Goal: Information Seeking & Learning: Learn about a topic

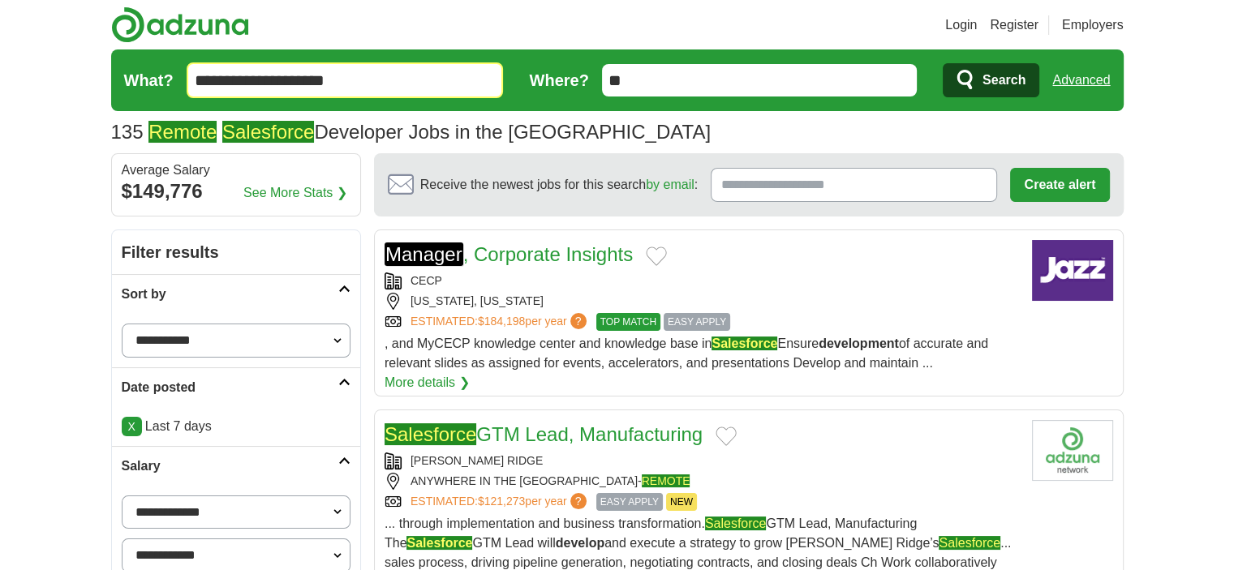
click at [974, 89] on icon "submit" at bounding box center [966, 80] width 19 height 23
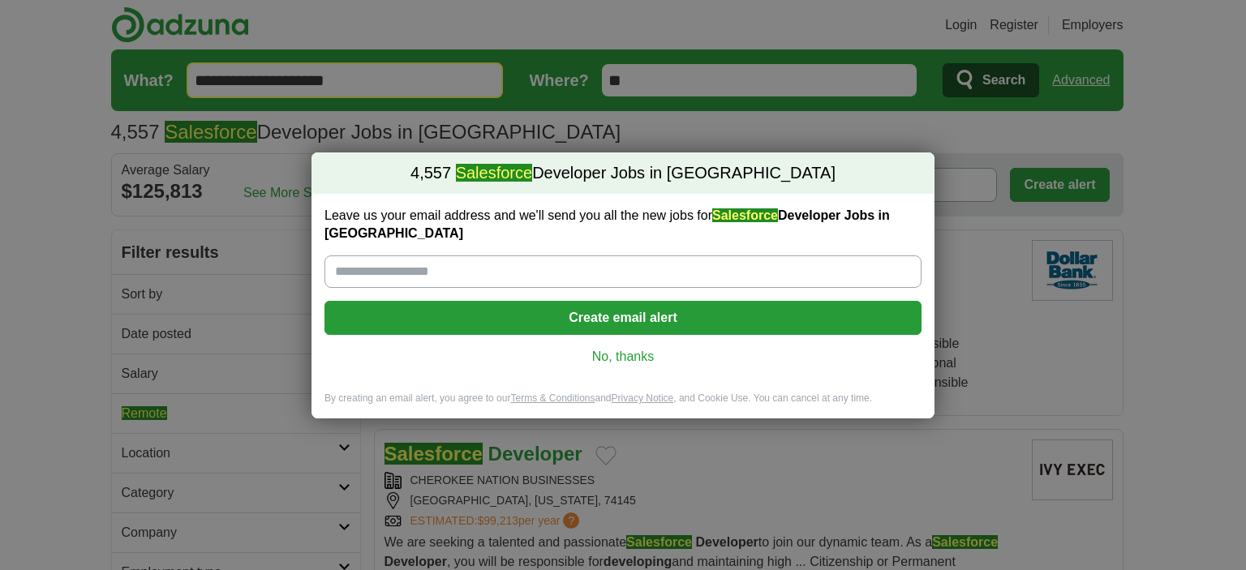
click at [622, 359] on div "Leave us your email address and we'll send you all the new jobs for Salesforce …" at bounding box center [623, 293] width 623 height 198
click at [648, 348] on link "No, thanks" at bounding box center [623, 357] width 571 height 18
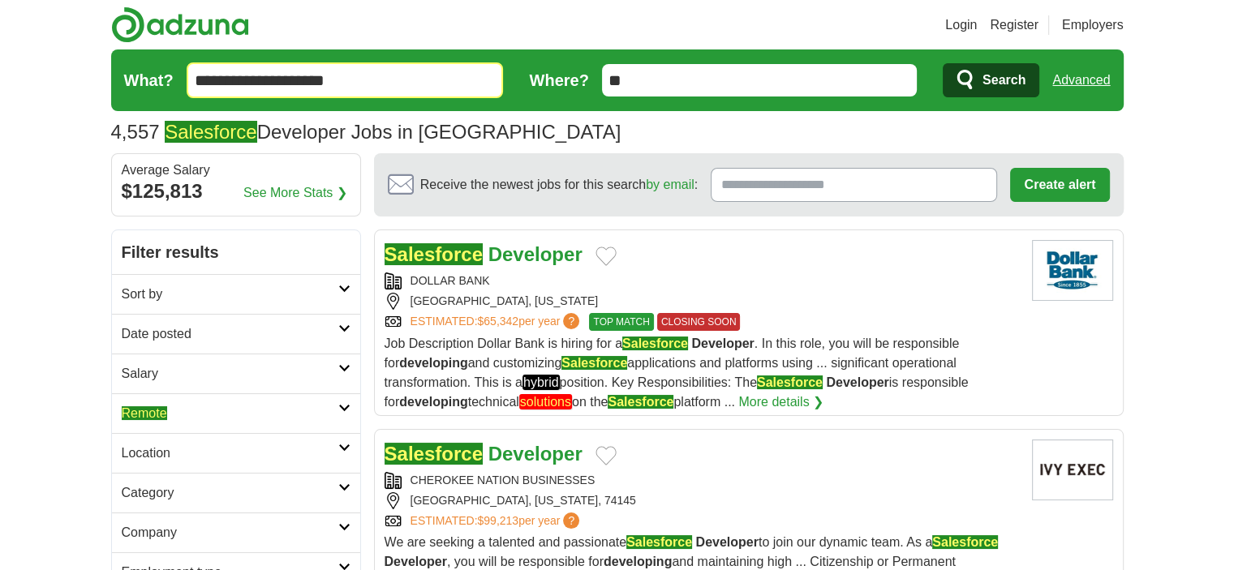
click at [273, 418] on h2 "Remote" at bounding box center [230, 413] width 217 height 19
drag, startPoint x: 237, startPoint y: 453, endPoint x: 221, endPoint y: 462, distance: 18.5
click at [237, 453] on div "Remote jobs" at bounding box center [236, 452] width 248 height 39
click at [167, 443] on div "Remote jobs" at bounding box center [236, 452] width 248 height 39
click at [169, 450] on link "Remote jobs" at bounding box center [156, 452] width 69 height 14
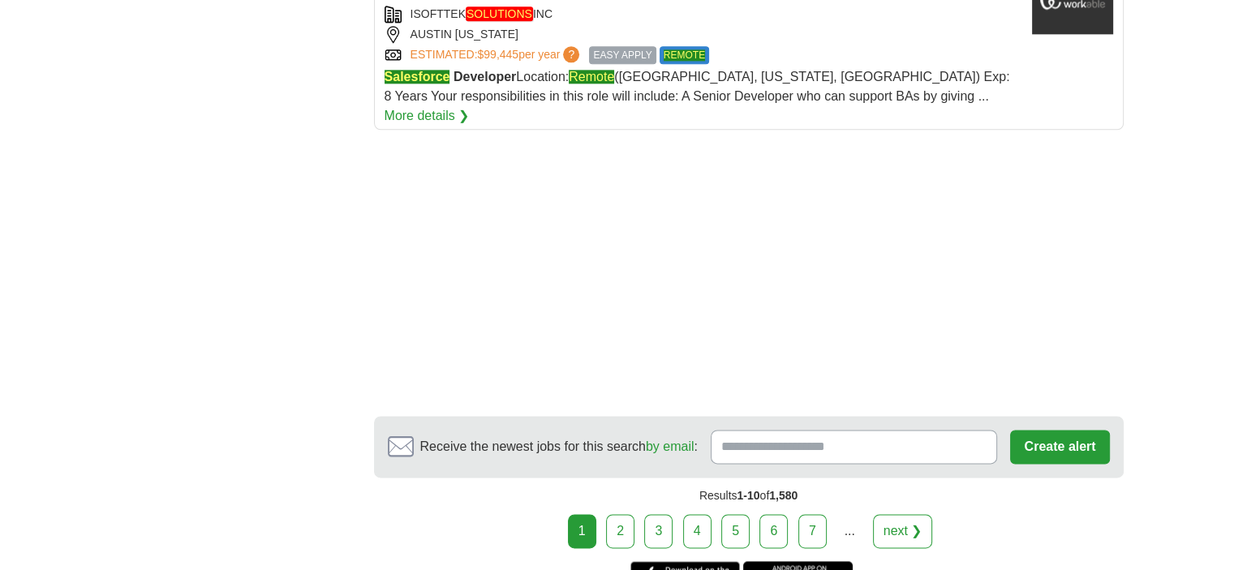
scroll to position [2177, 0]
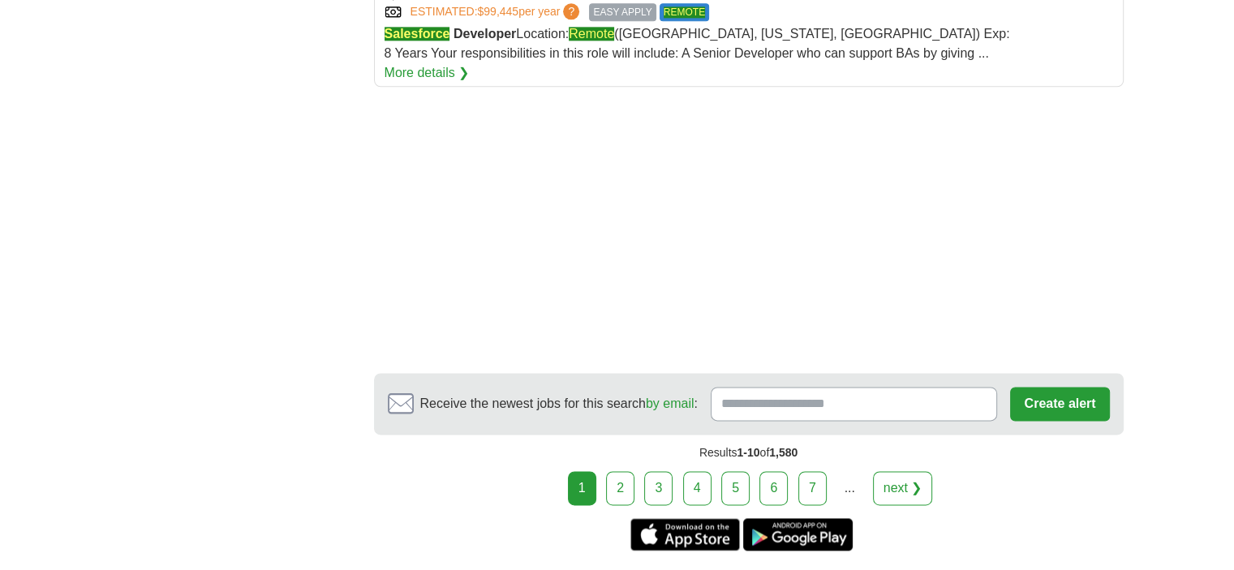
click at [632, 471] on link "2" at bounding box center [620, 488] width 28 height 34
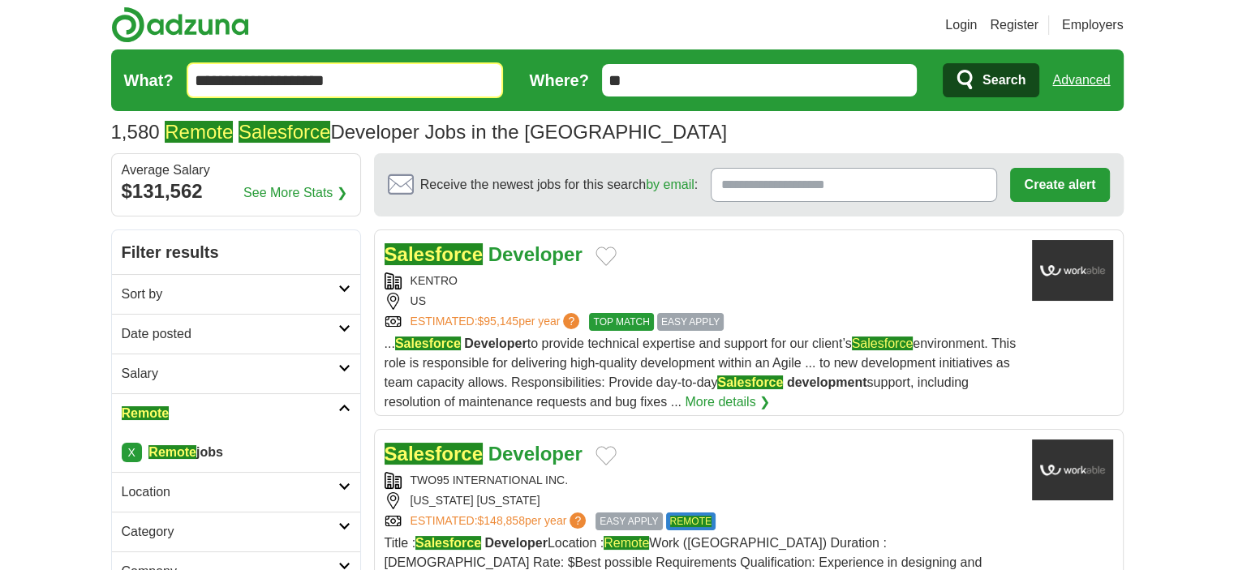
click at [463, 265] on h2 "Salesforce Developer" at bounding box center [484, 254] width 198 height 29
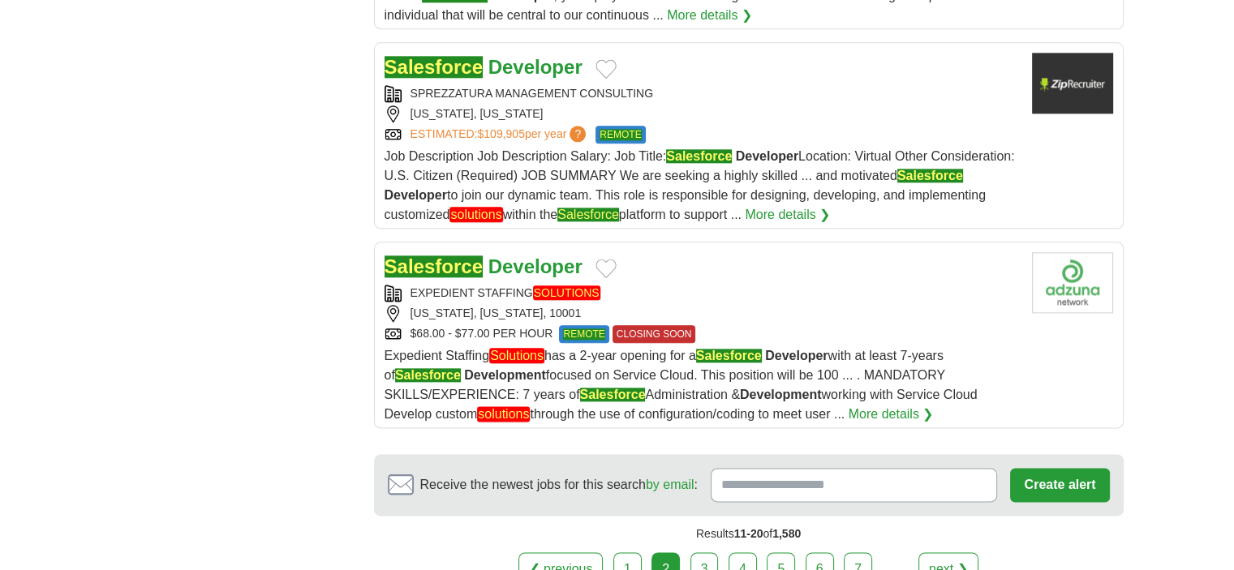
scroll to position [2115, 0]
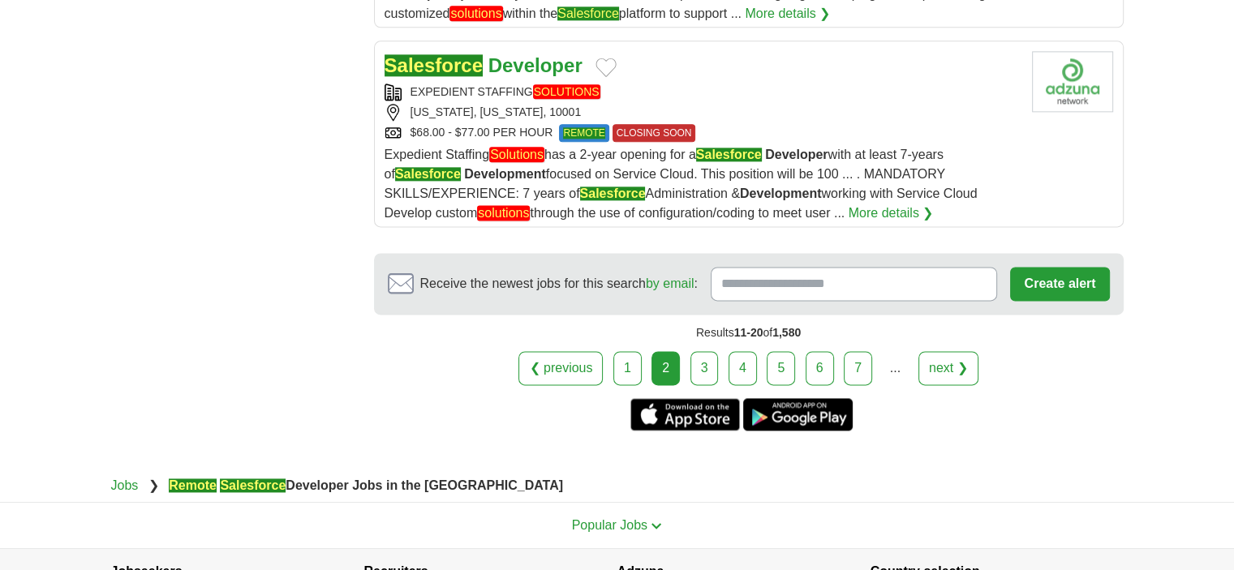
click at [706, 351] on link "3" at bounding box center [705, 368] width 28 height 34
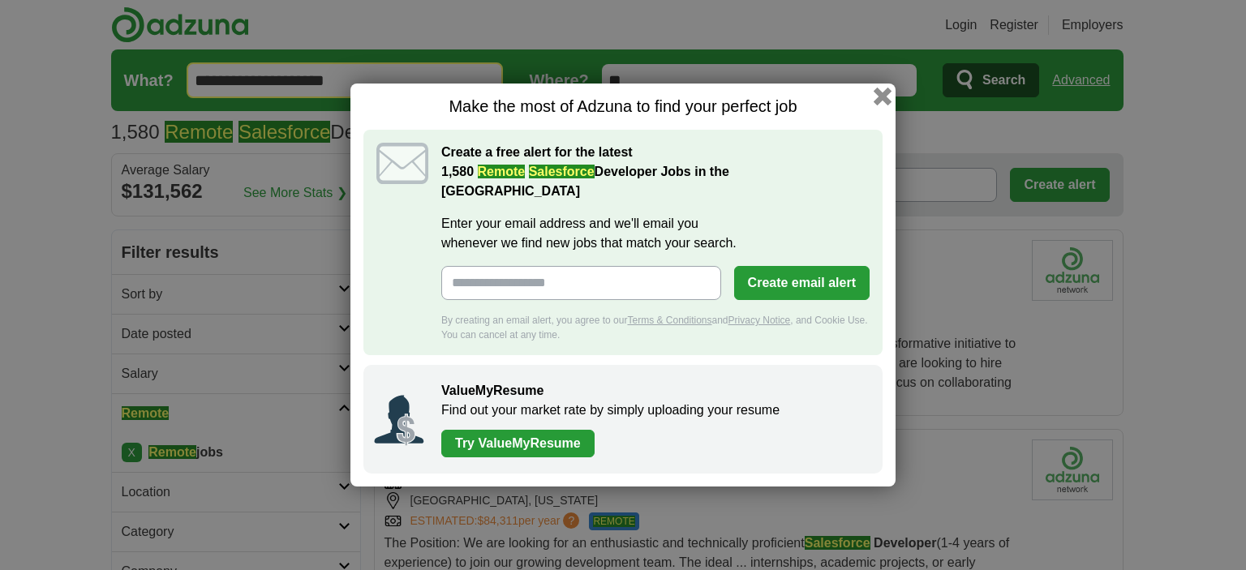
click at [886, 105] on button "button" at bounding box center [883, 97] width 18 height 18
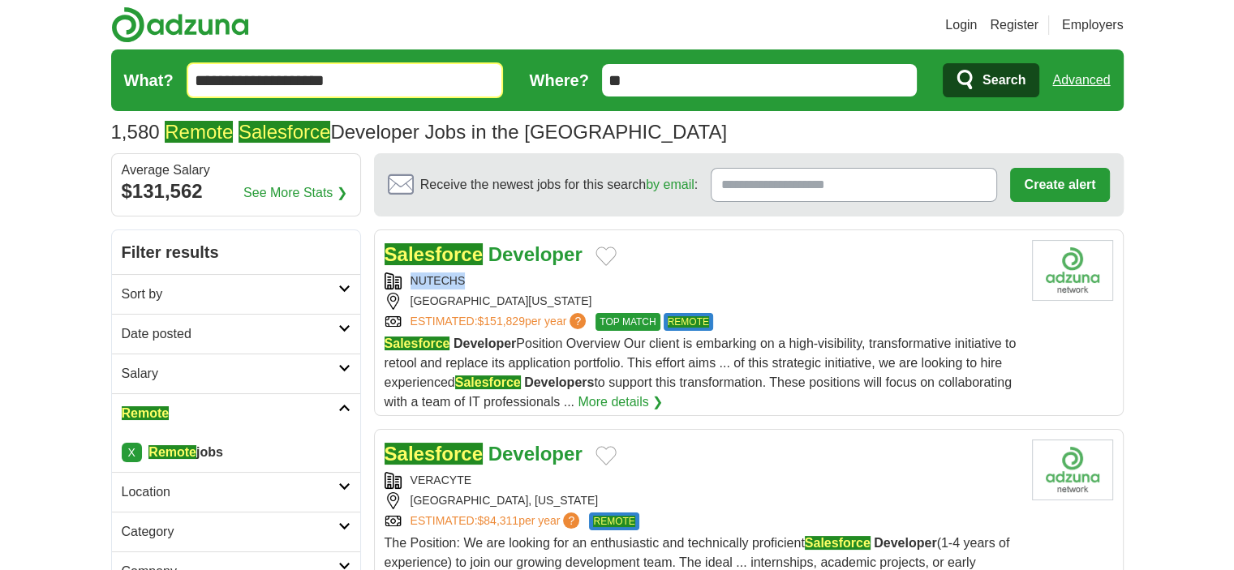
drag, startPoint x: 480, startPoint y: 287, endPoint x: 406, endPoint y: 276, distance: 75.5
click at [406, 276] on div "NUTECHS" at bounding box center [702, 281] width 635 height 17
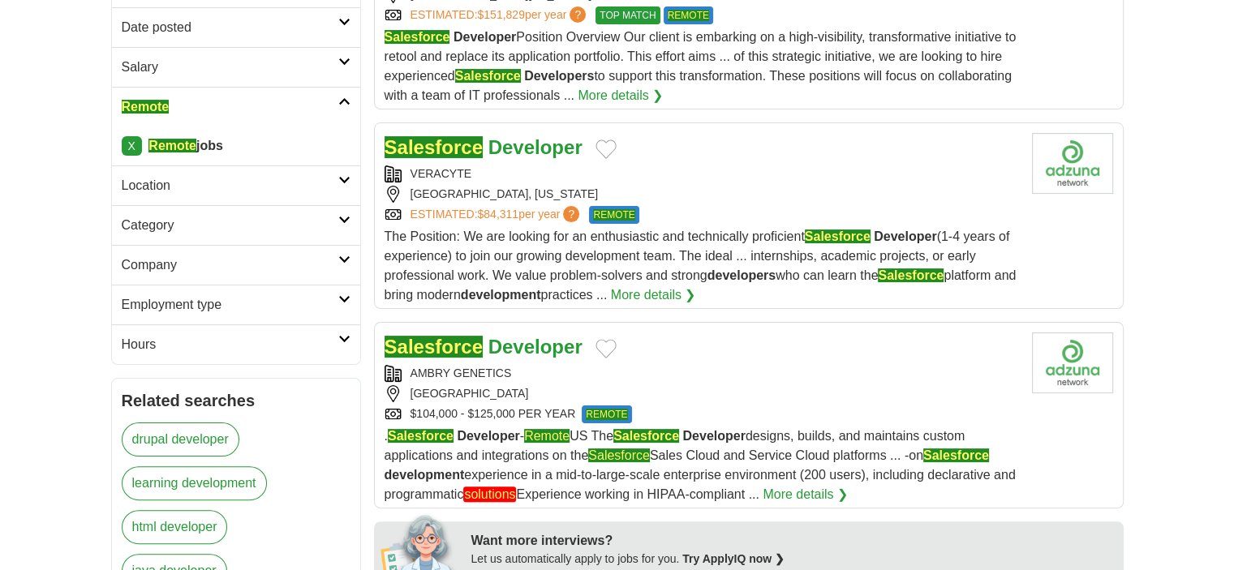
scroll to position [364, 0]
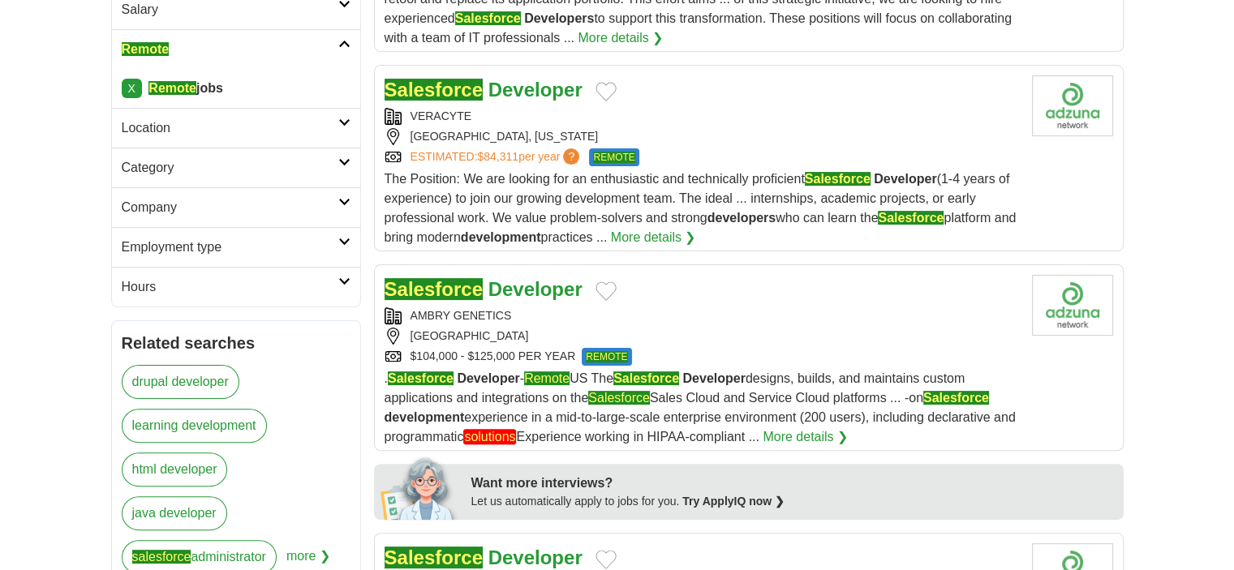
click at [727, 142] on div "SAN DIEGO, CALIFORNIA" at bounding box center [702, 136] width 635 height 17
click at [669, 300] on div "Salesforce Developer" at bounding box center [702, 289] width 635 height 29
click at [587, 281] on div "Salesforce Developer" at bounding box center [702, 289] width 635 height 29
copy div "e Developer VERACYTE"
click at [473, 108] on div "Salesforce Developer VERACYTE SAN DIEGO, CALIFORNIA ESTIMATED: $84,311 per year…" at bounding box center [702, 161] width 635 height 172
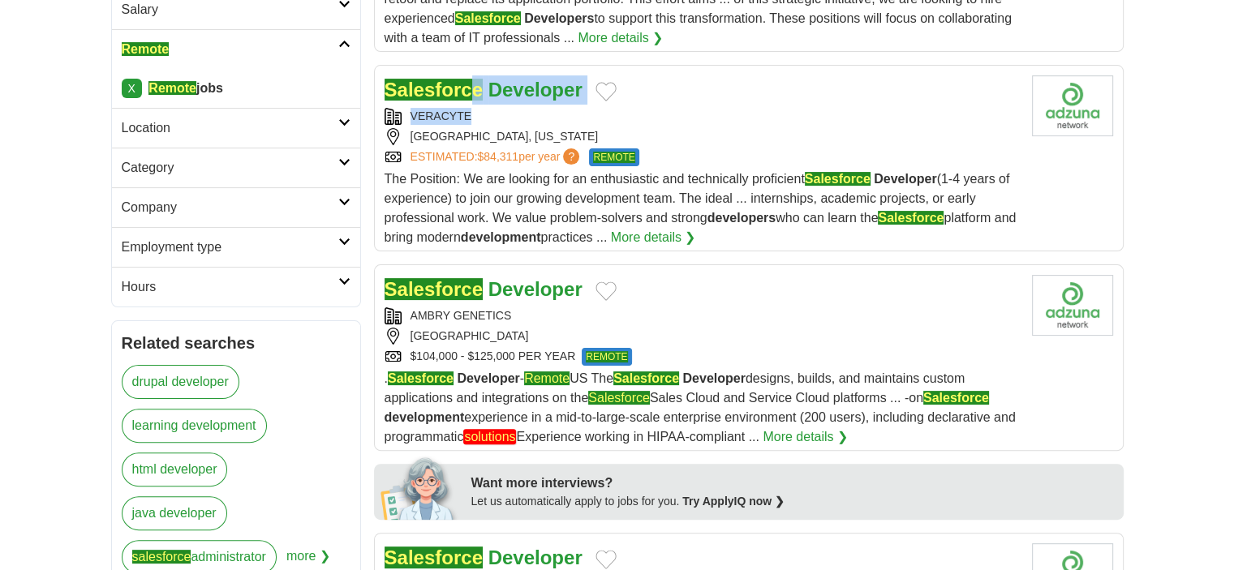
click at [472, 108] on div "VERACYTE" at bounding box center [702, 116] width 635 height 17
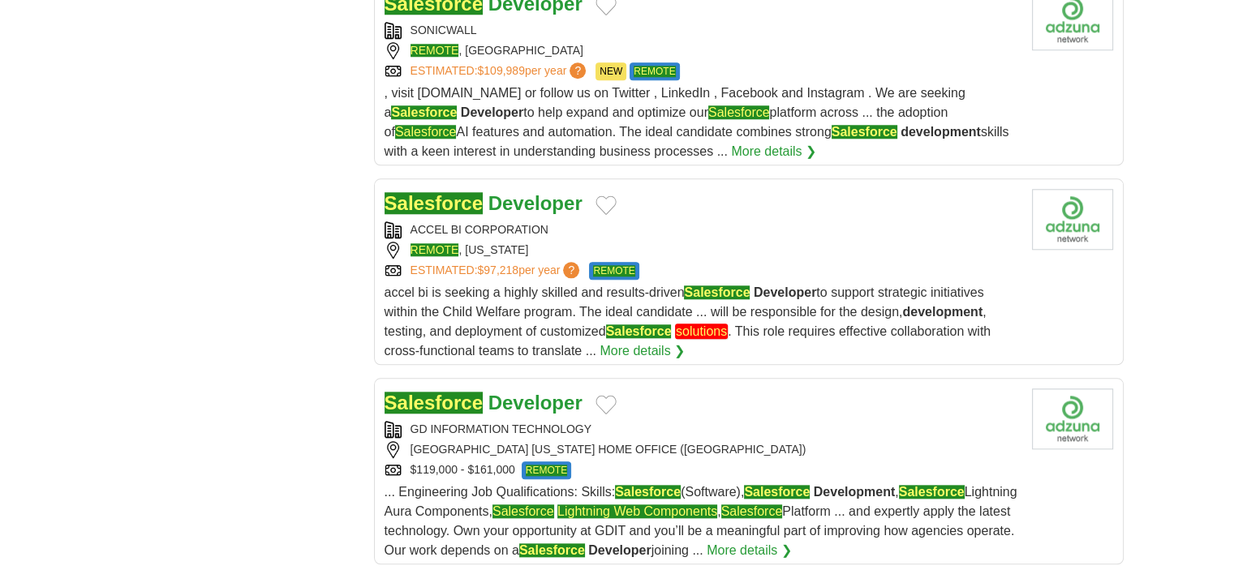
scroll to position [1629, 0]
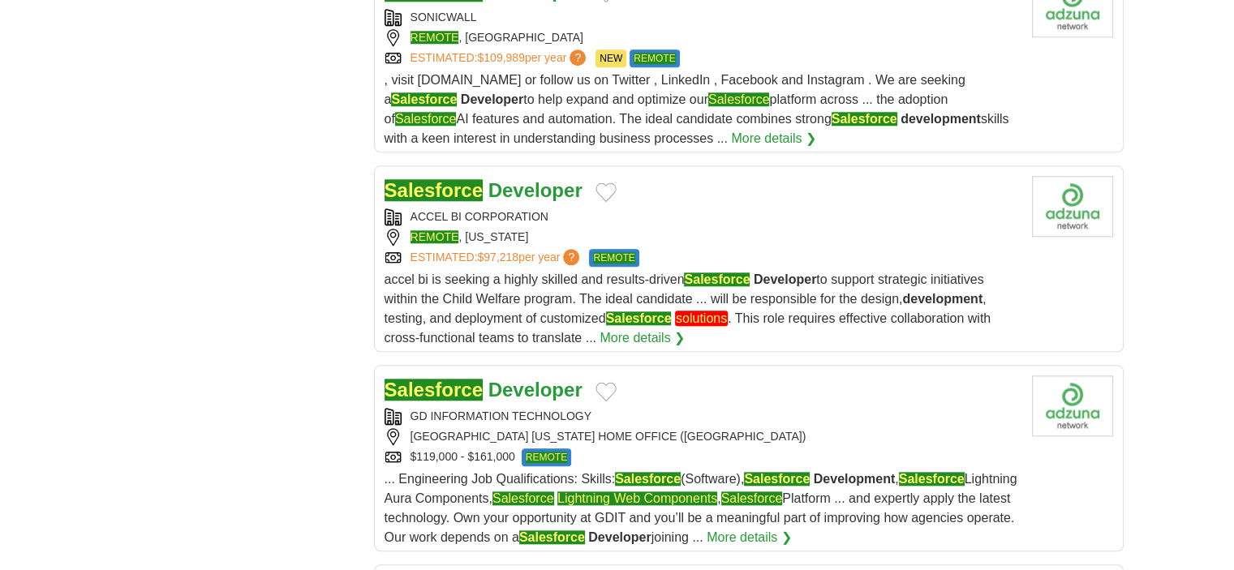
drag, startPoint x: 557, startPoint y: 176, endPoint x: 503, endPoint y: 170, distance: 54.7
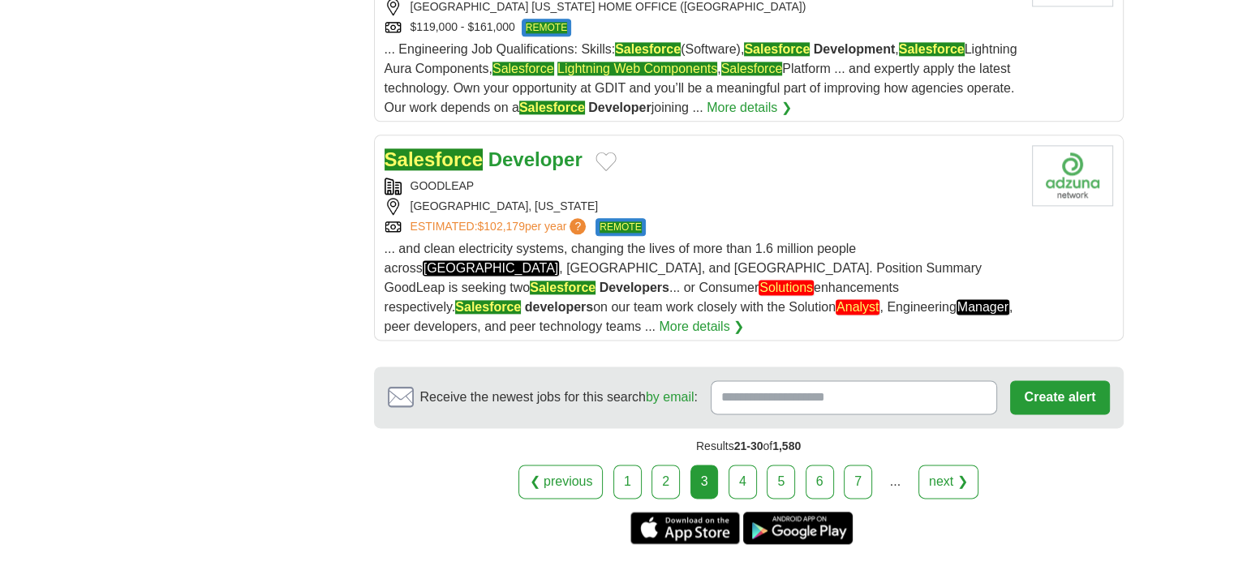
scroll to position [2070, 0]
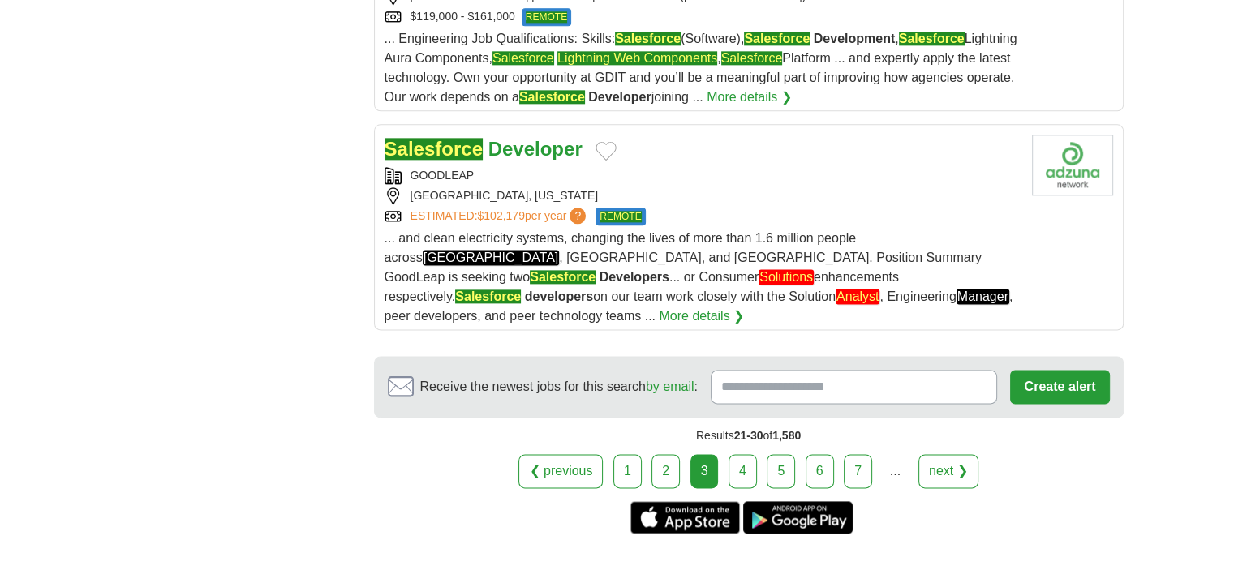
click at [738, 454] on link "4" at bounding box center [743, 471] width 28 height 34
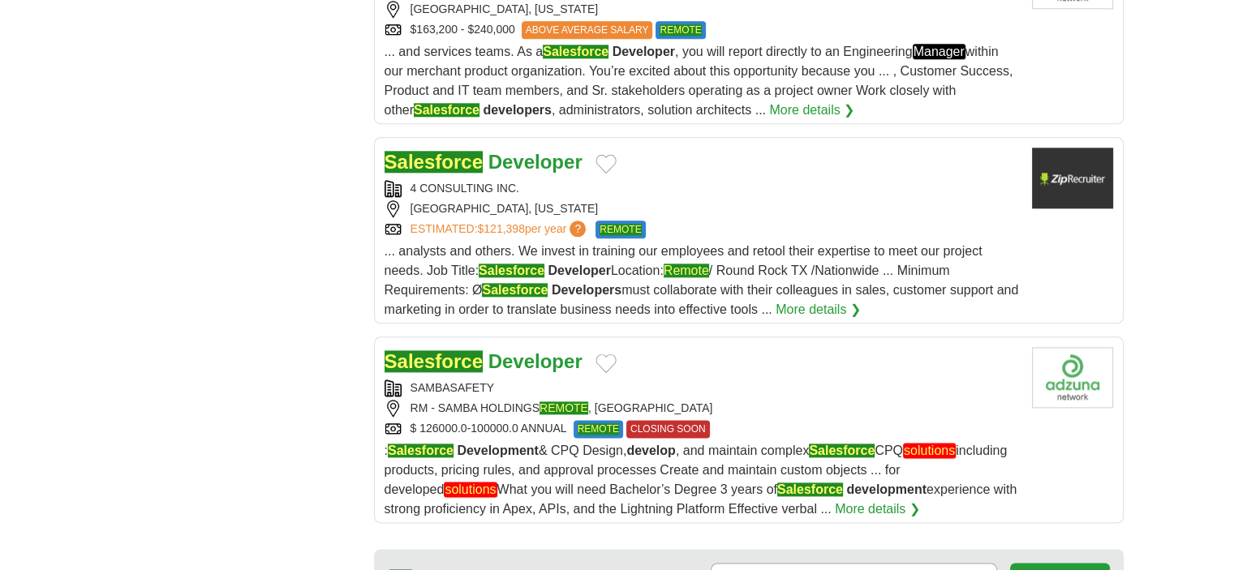
scroll to position [2308, 0]
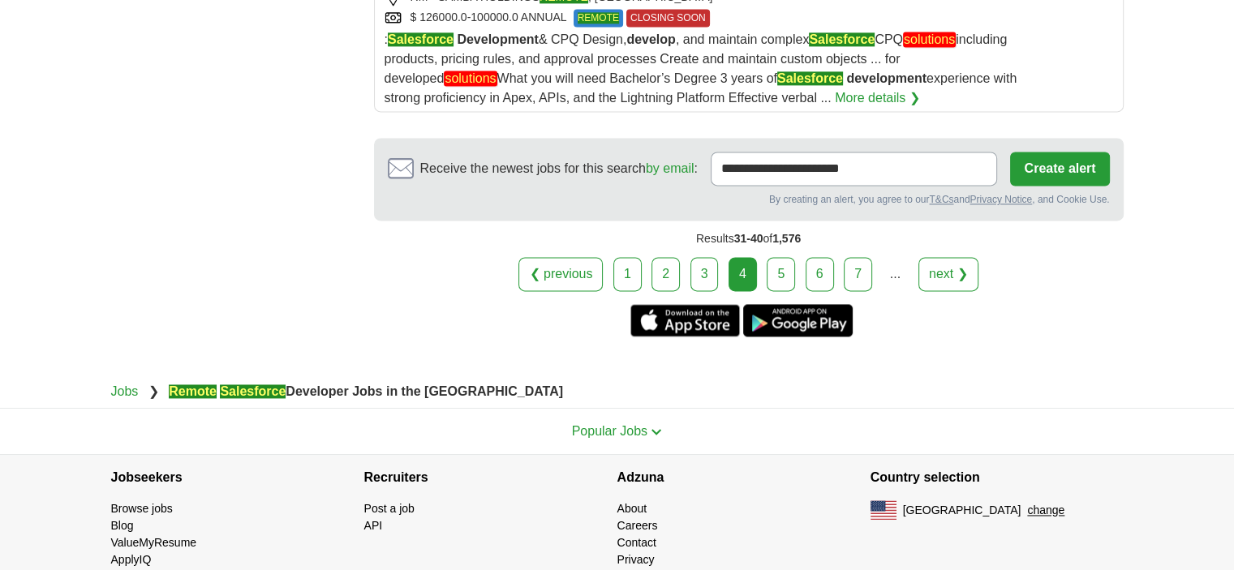
click at [772, 257] on link "5" at bounding box center [781, 274] width 28 height 34
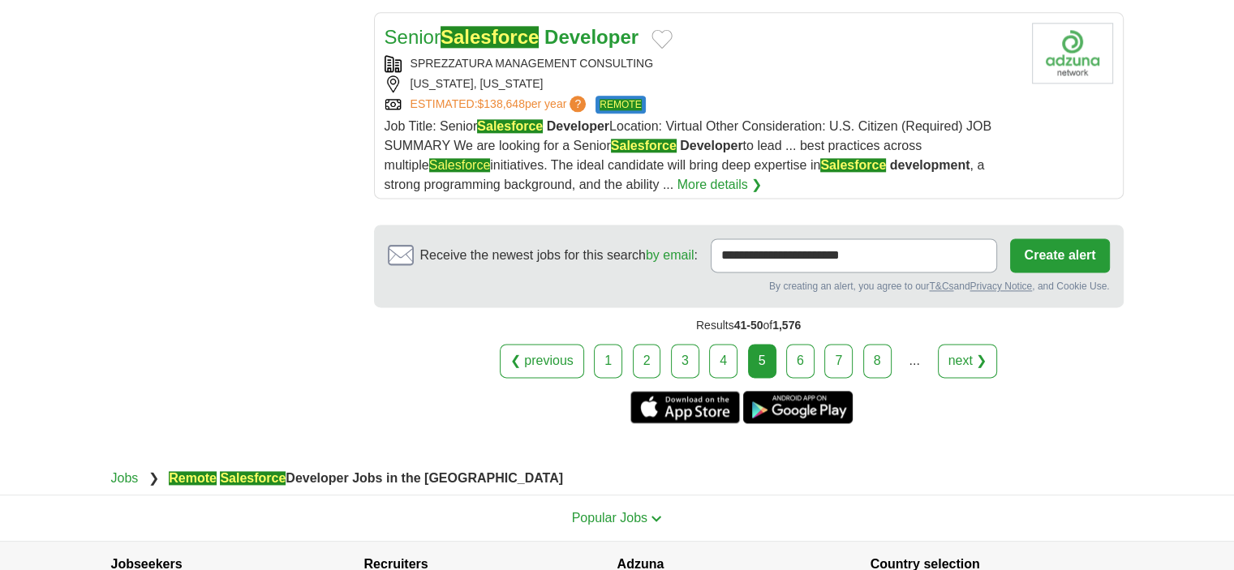
scroll to position [2147, 0]
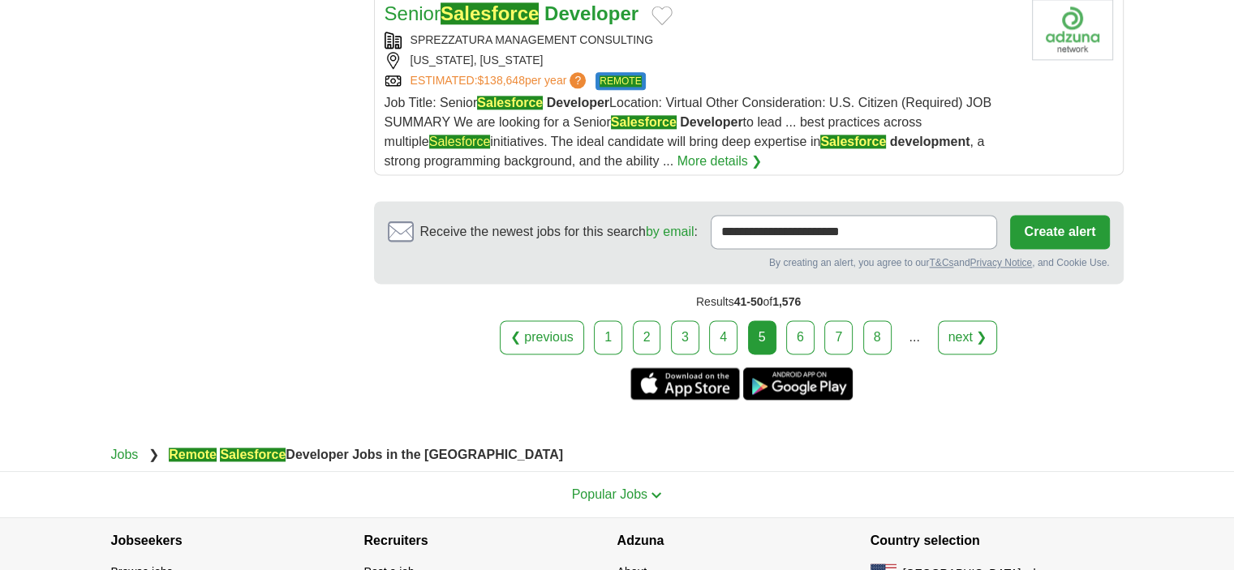
click at [801, 321] on link "6" at bounding box center [800, 338] width 28 height 34
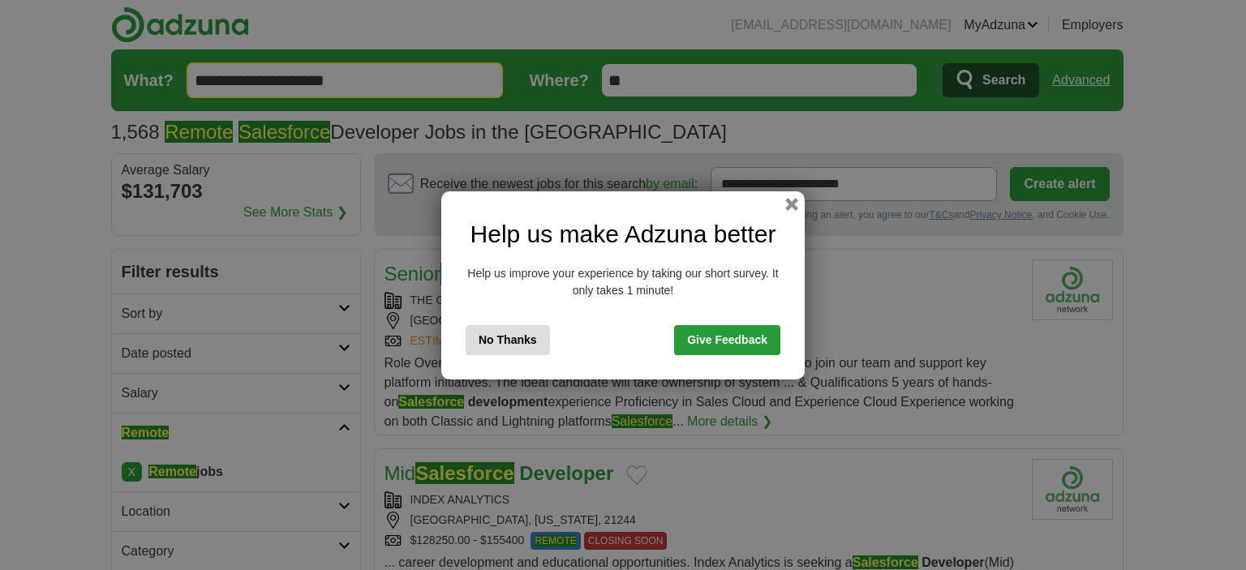
click at [510, 340] on button "No Thanks" at bounding box center [508, 340] width 84 height 30
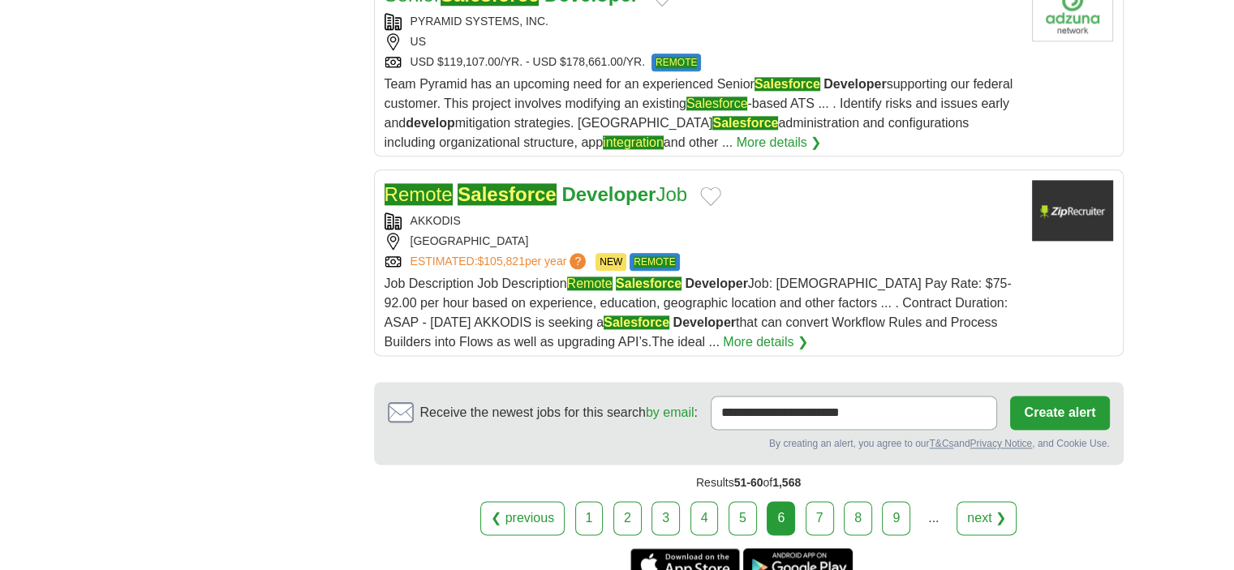
scroll to position [2076, 0]
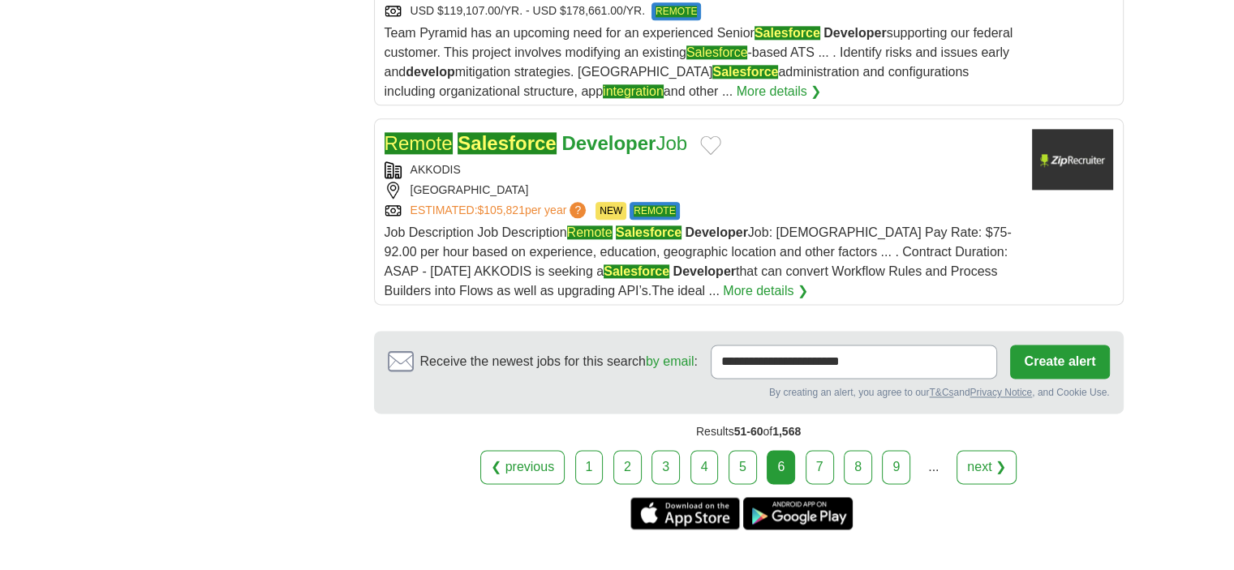
click at [809, 458] on link "7" at bounding box center [820, 467] width 28 height 34
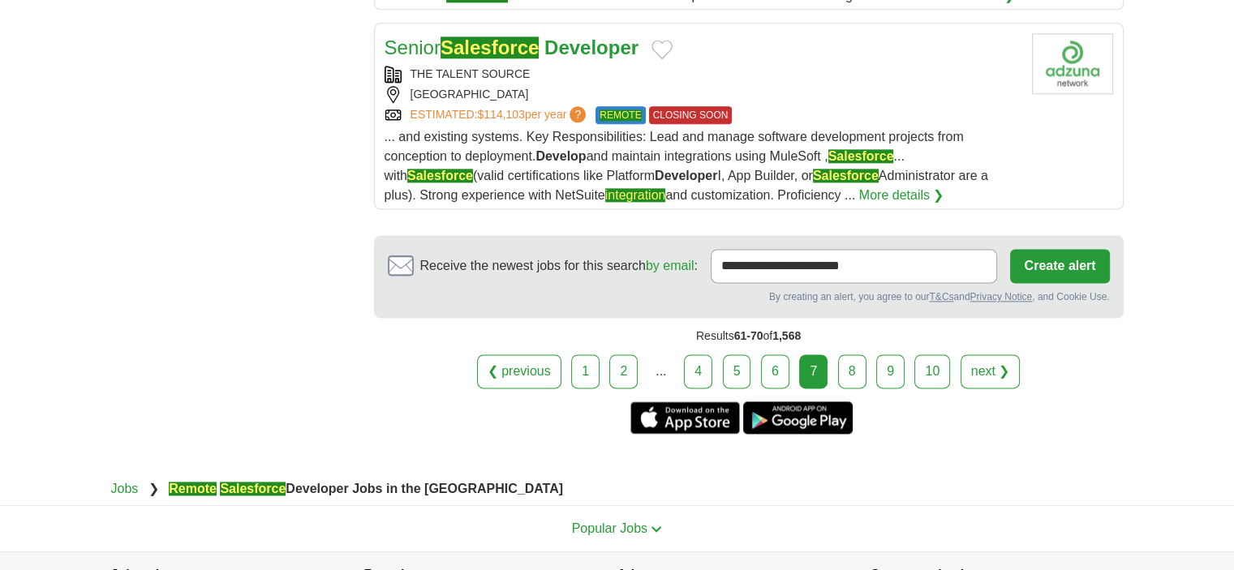
scroll to position [2213, 0]
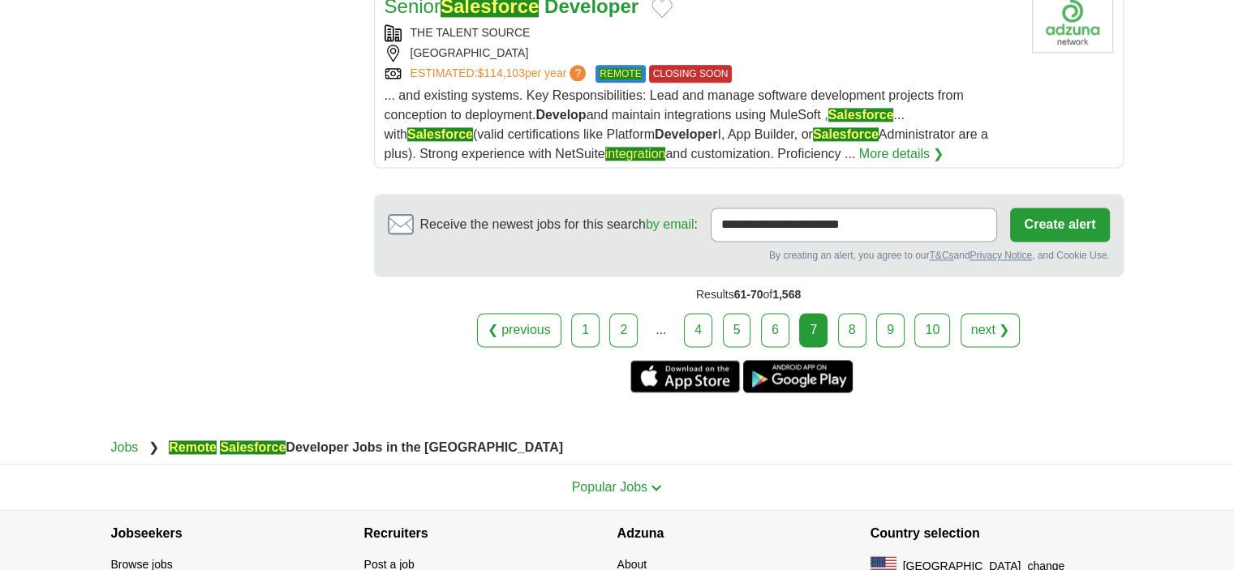
click at [844, 322] on link "8" at bounding box center [852, 330] width 28 height 34
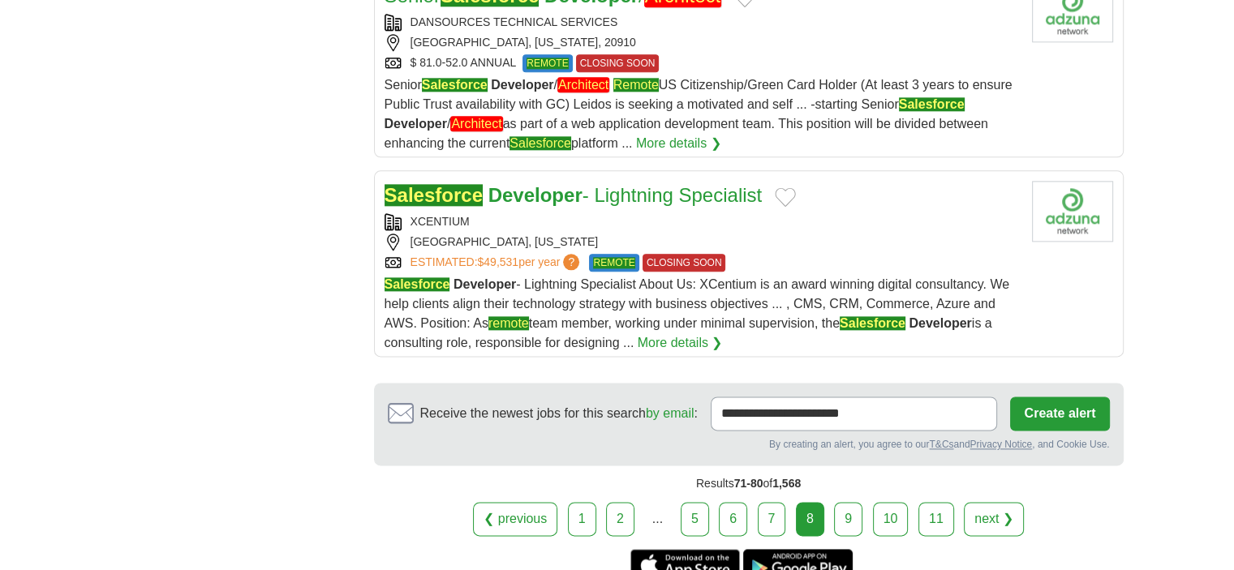
scroll to position [1973, 0]
